Goal: Information Seeking & Learning: Learn about a topic

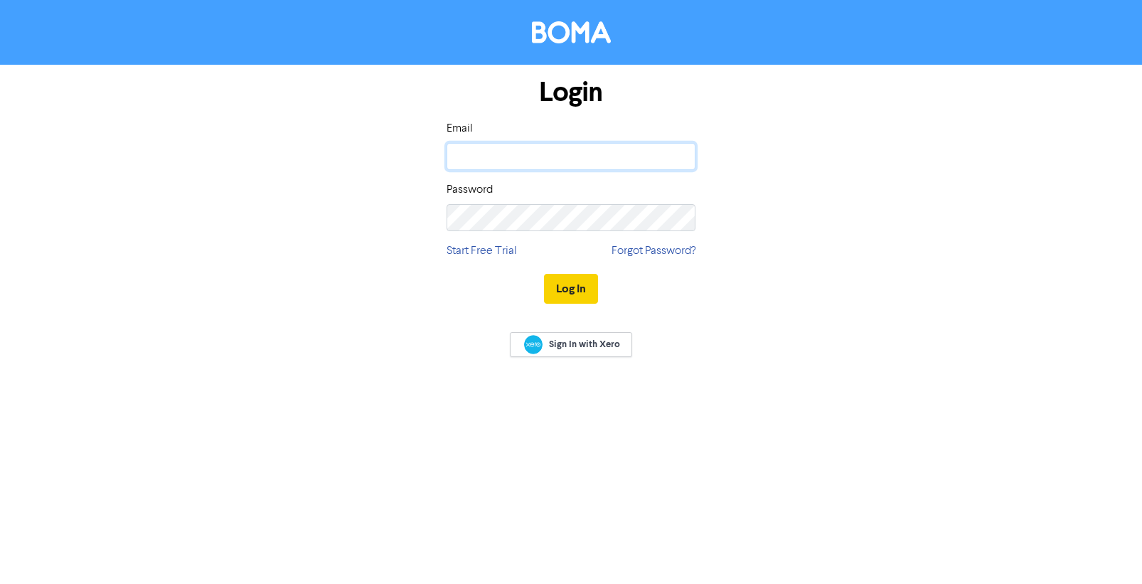
type input "[PERSON_NAME][EMAIL_ADDRESS][DOMAIN_NAME]"
click at [560, 287] on button "Log In" at bounding box center [571, 289] width 54 height 30
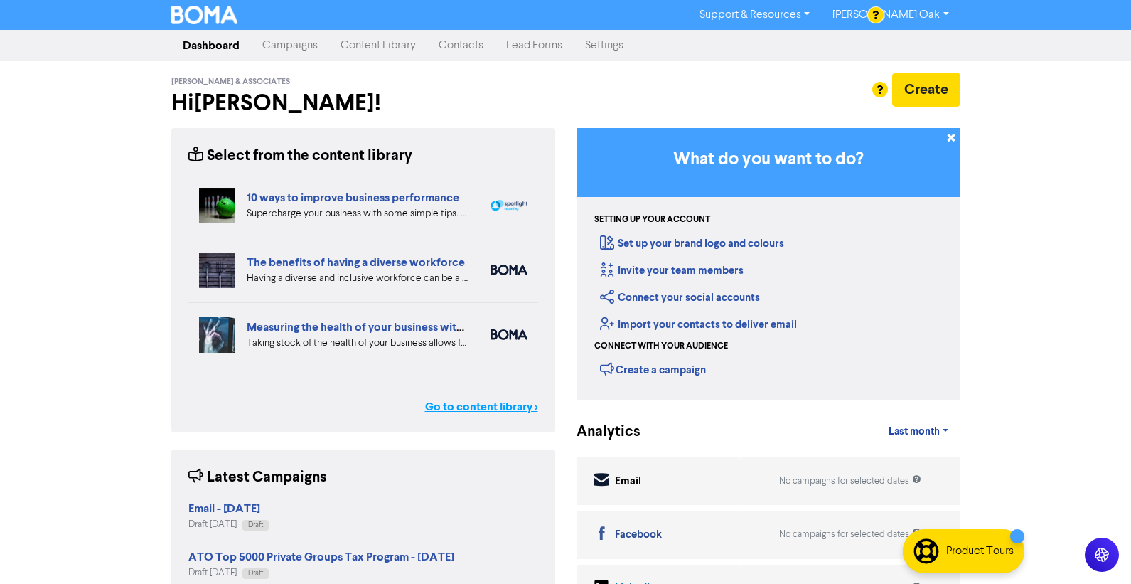
click at [464, 406] on link "Go to content library >" at bounding box center [481, 406] width 113 height 17
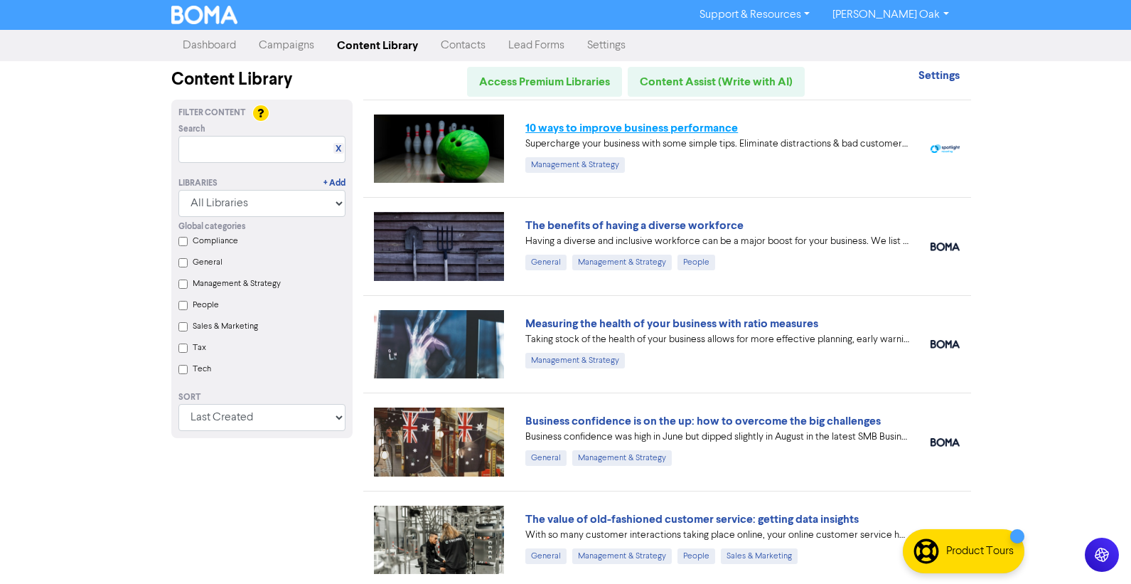
click at [638, 127] on link "10 ways to improve business performance" at bounding box center [632, 128] width 213 height 14
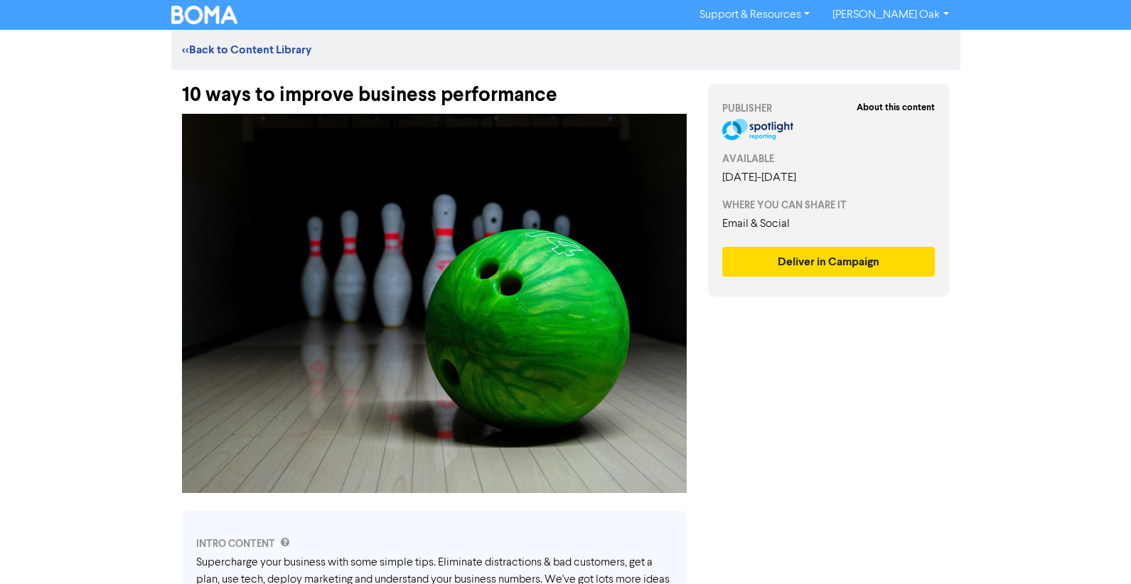
click at [603, 104] on div "10 ways to improve business performance" at bounding box center [434, 88] width 505 height 37
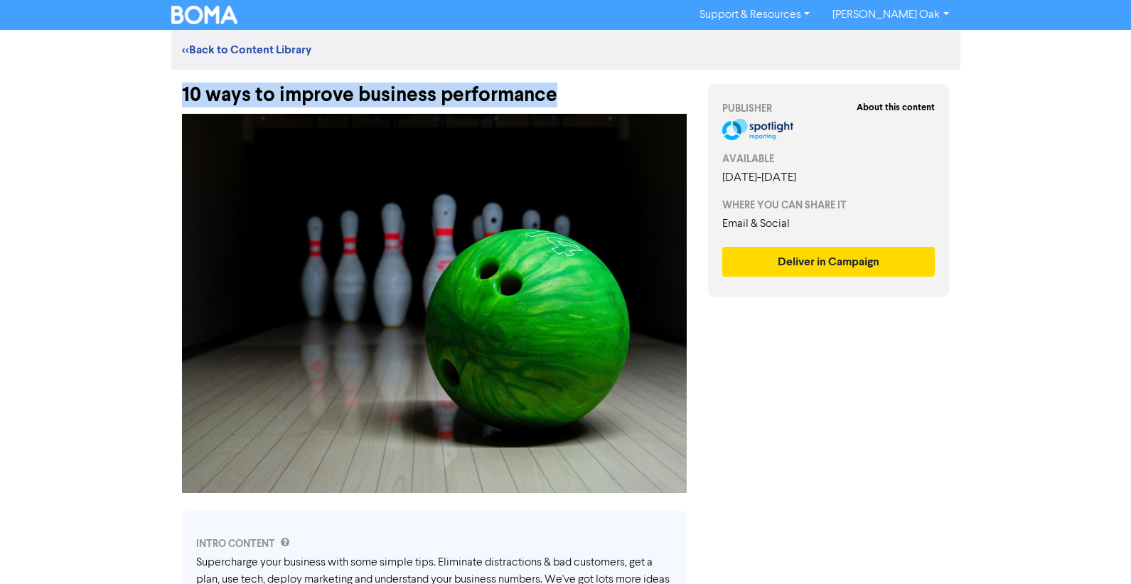
drag, startPoint x: 572, startPoint y: 97, endPoint x: 170, endPoint y: 97, distance: 402.5
copy div "10 ways to improve business performance"
click at [297, 205] on img at bounding box center [434, 303] width 505 height 379
click at [279, 206] on img at bounding box center [434, 303] width 505 height 379
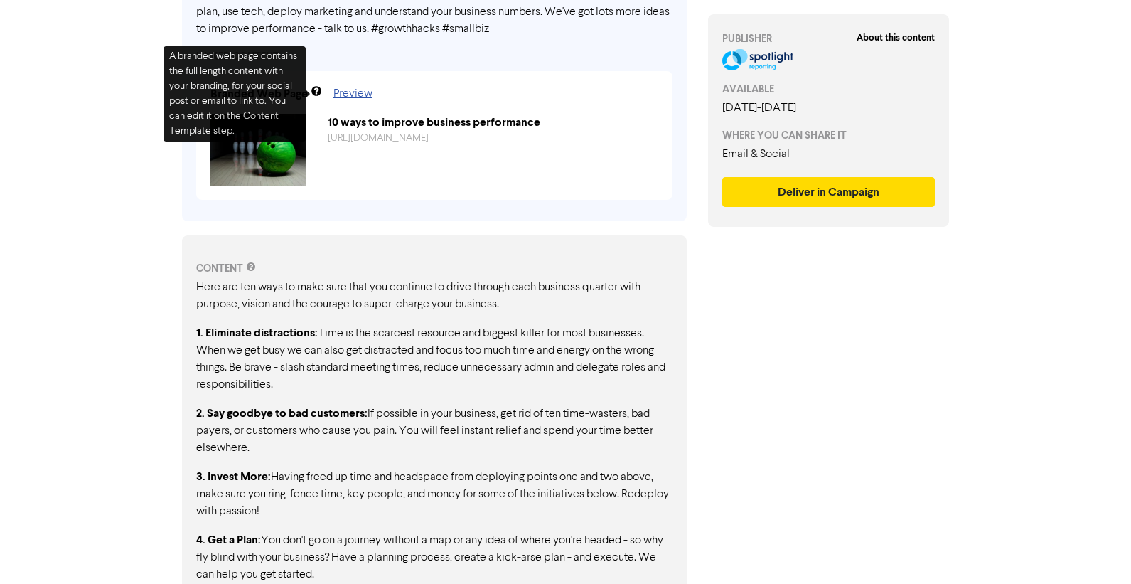
scroll to position [569, 0]
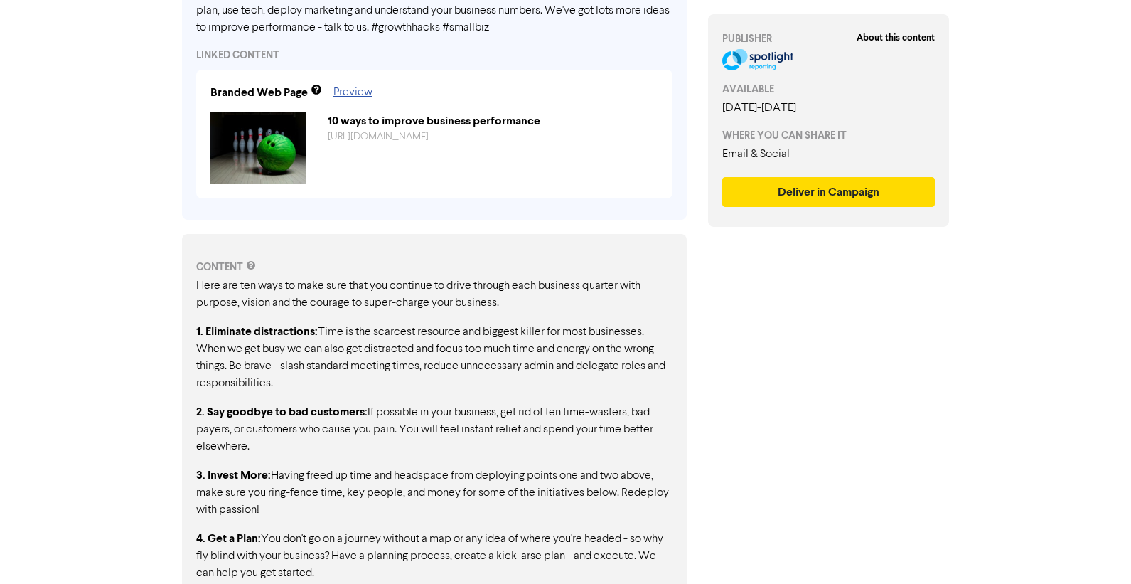
drag, startPoint x: 442, startPoint y: 373, endPoint x: 279, endPoint y: 315, distance: 172.3
click at [279, 328] on p "1. Eliminate distractions: Time is the scarcest resource and biggest killer for…" at bounding box center [434, 357] width 476 height 69
drag, startPoint x: 281, startPoint y: 305, endPoint x: 264, endPoint y: 322, distance: 24.1
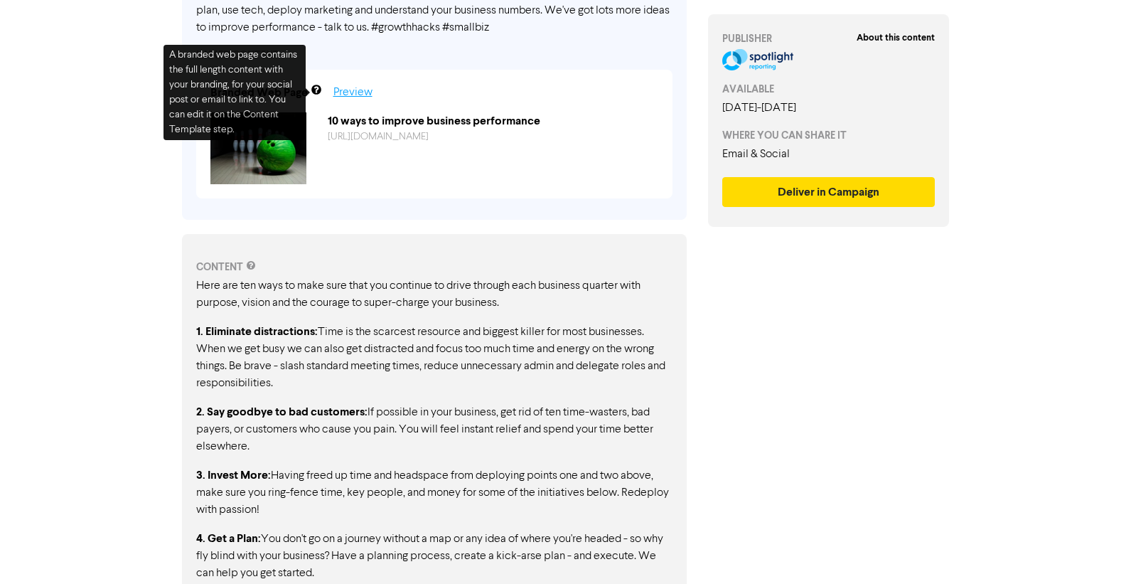
click at [347, 93] on link "Preview" at bounding box center [353, 92] width 39 height 11
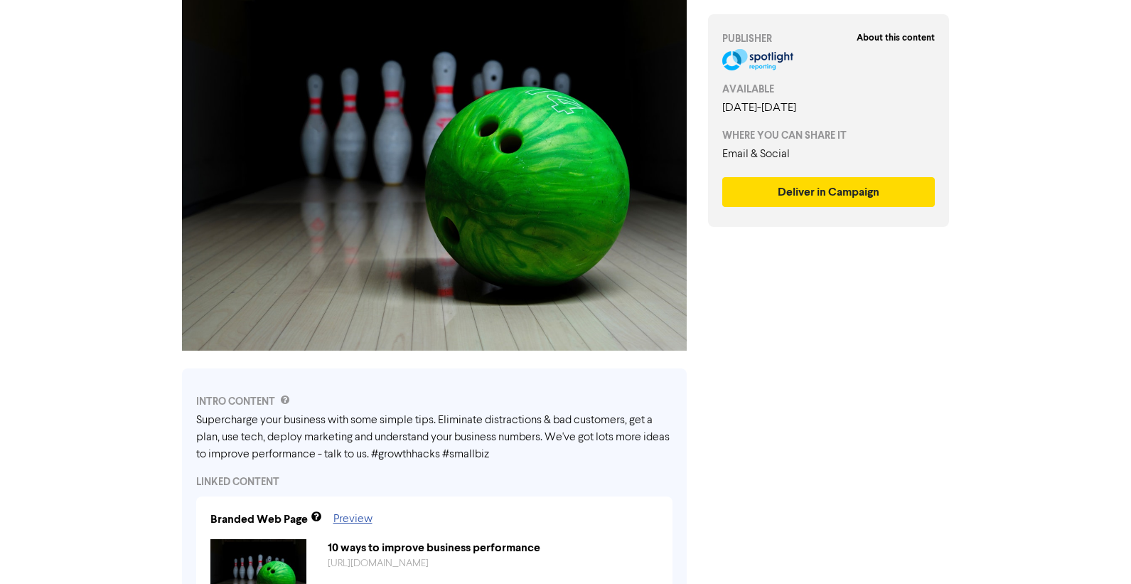
scroll to position [0, 0]
